Goal: Transaction & Acquisition: Book appointment/travel/reservation

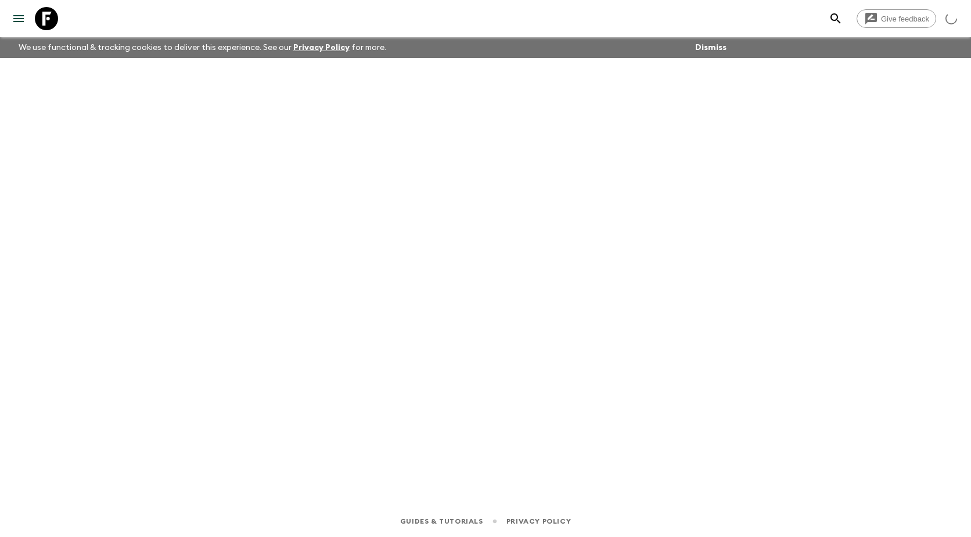
click at [551, 174] on div at bounding box center [486, 265] width 744 height 415
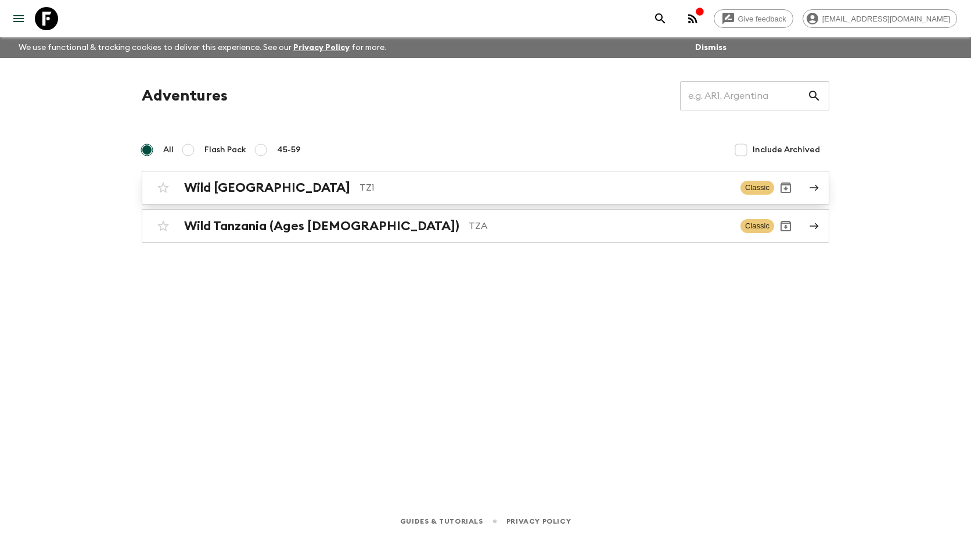
click at [255, 192] on h2 "Wild [GEOGRAPHIC_DATA]" at bounding box center [267, 187] width 166 height 15
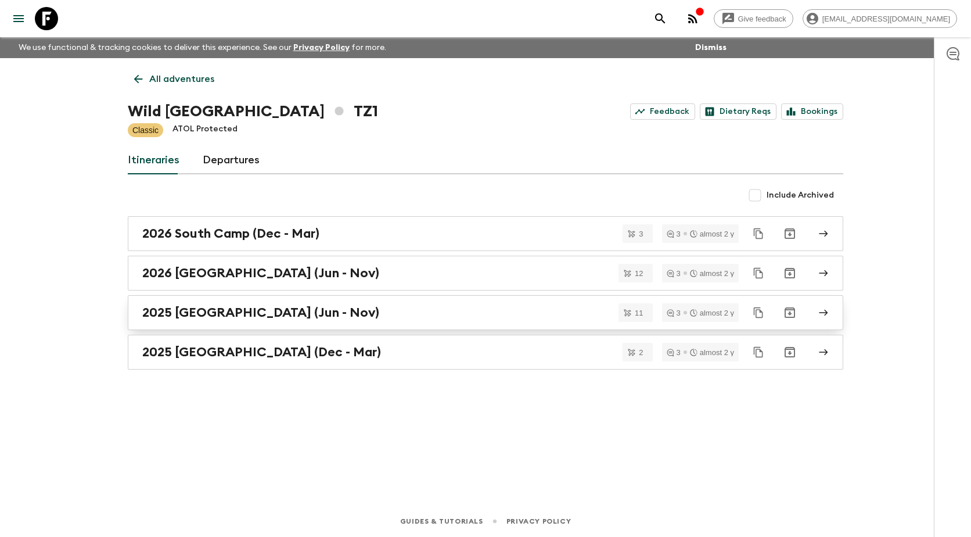
click at [197, 309] on h2 "2025 [GEOGRAPHIC_DATA] (Jun - Nov)" at bounding box center [260, 312] width 237 height 15
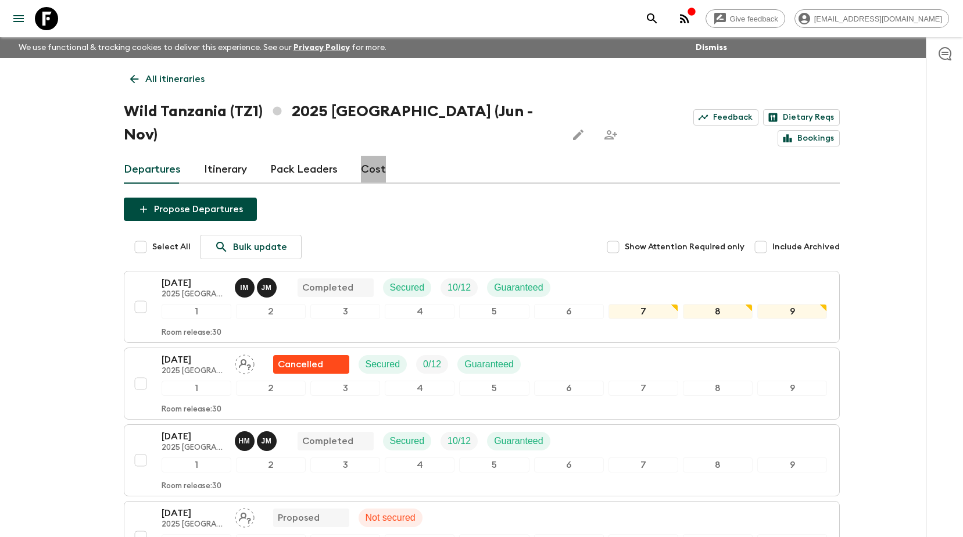
click at [369, 156] on link "Cost" at bounding box center [373, 170] width 25 height 28
